Goal: Check status: Check status

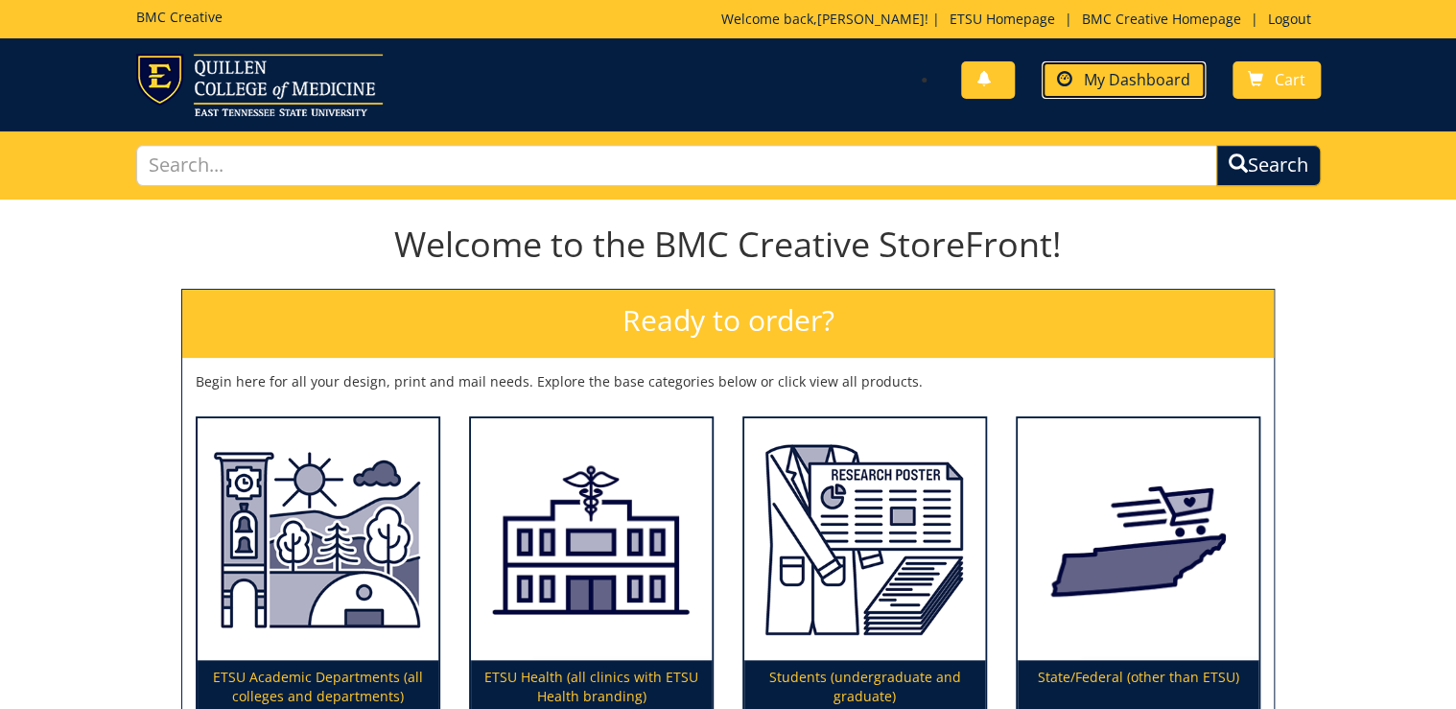
click at [1093, 69] on span "My Dashboard" at bounding box center [1137, 79] width 106 height 21
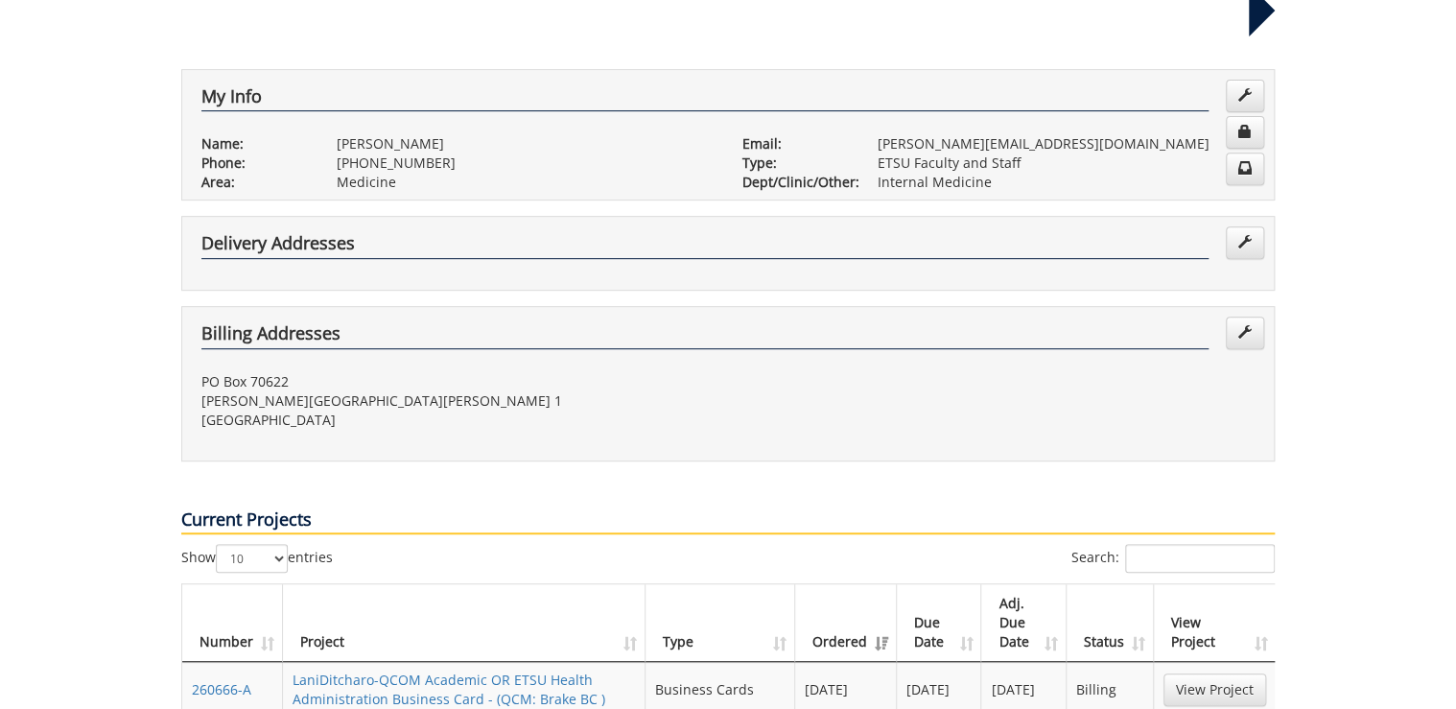
scroll to position [461, 0]
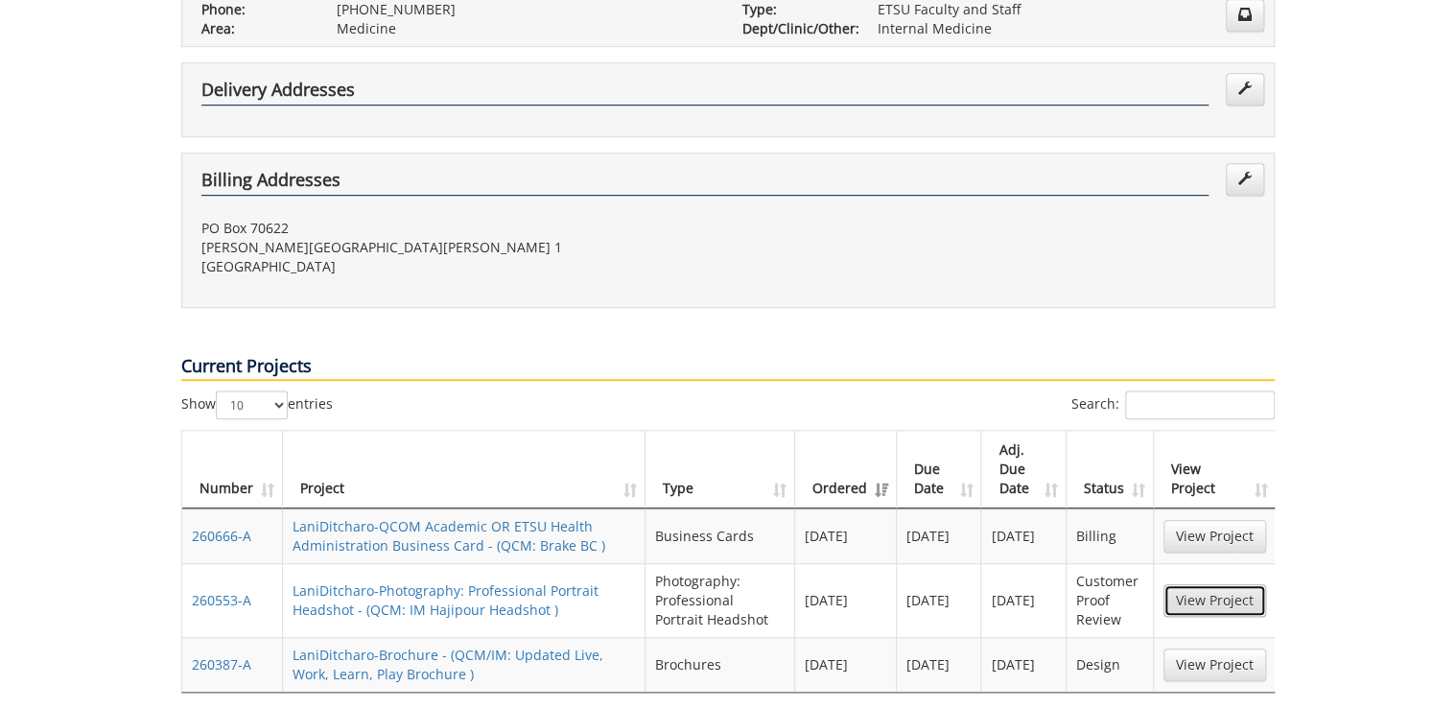
click at [1222, 584] on link "View Project" at bounding box center [1215, 600] width 103 height 33
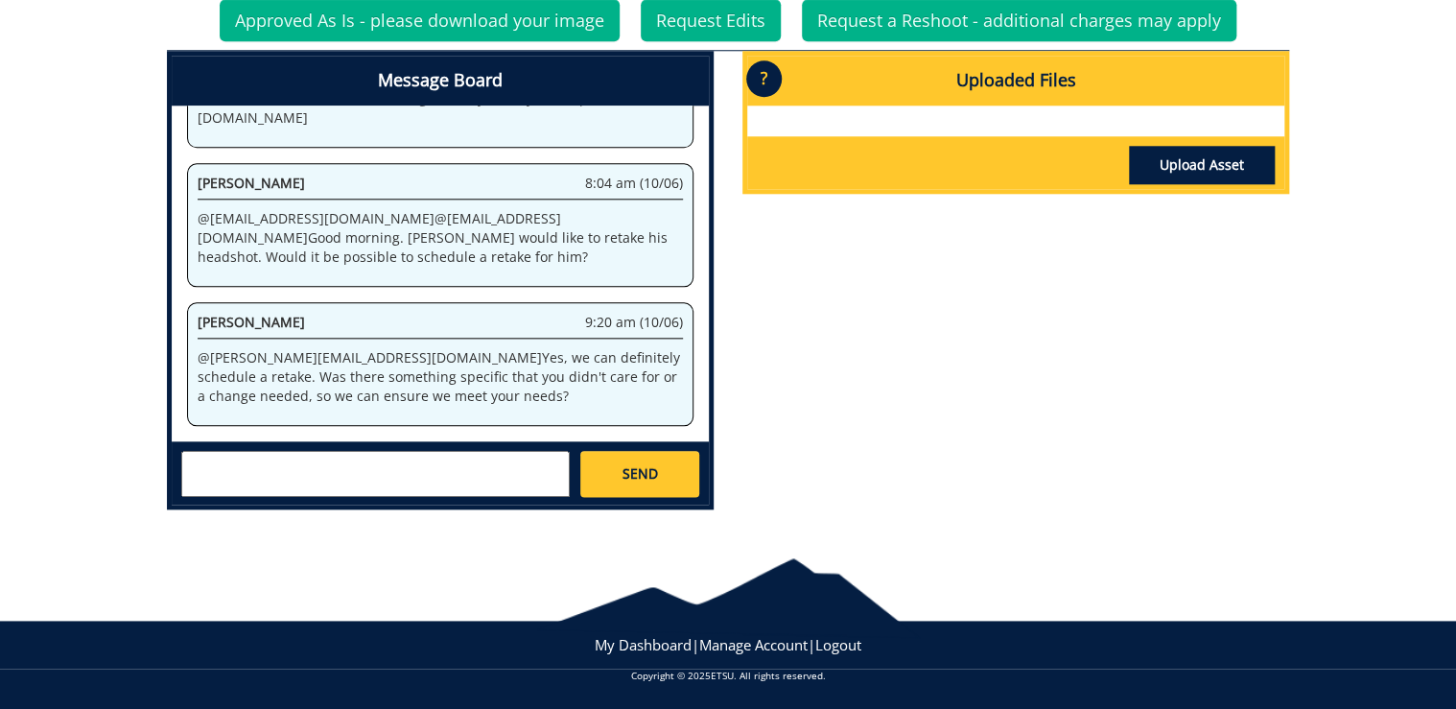
scroll to position [755, 0]
